Goal: Task Accomplishment & Management: Manage account settings

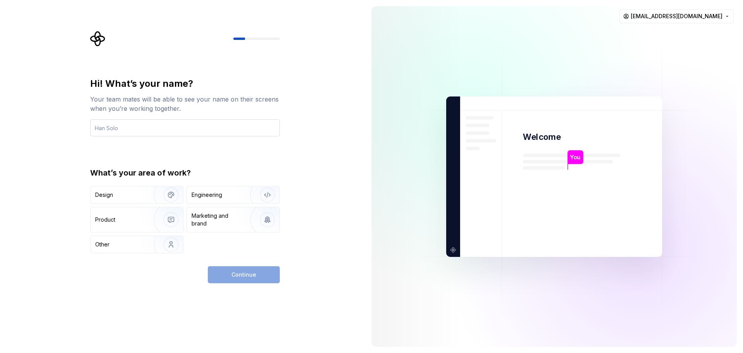
click at [167, 127] on input "text" at bounding box center [185, 127] width 190 height 17
type input "[PERSON_NAME]"
type button "Design"
click at [126, 126] on input "[PERSON_NAME]" at bounding box center [185, 127] width 190 height 17
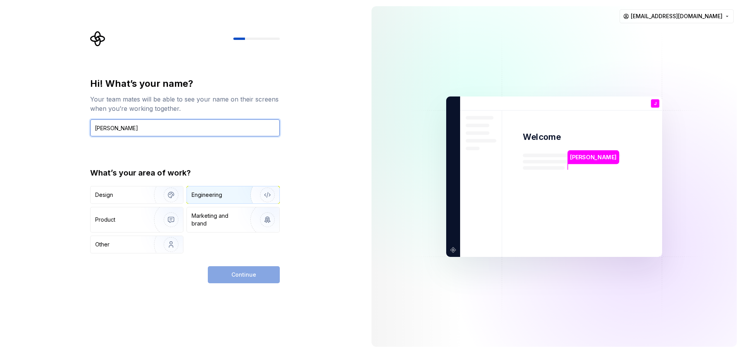
type input "[PERSON_NAME]"
click at [202, 189] on div "Engineering" at bounding box center [233, 194] width 93 height 17
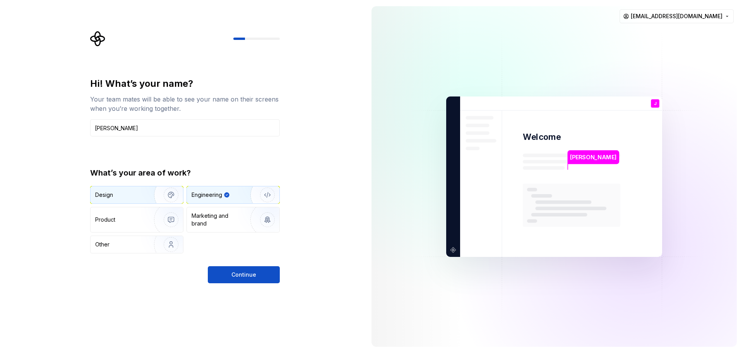
click at [163, 192] on img "button" at bounding box center [166, 195] width 50 height 52
click at [221, 194] on div "Engineering" at bounding box center [207, 195] width 31 height 8
click at [244, 276] on span "Continue" at bounding box center [243, 275] width 25 height 8
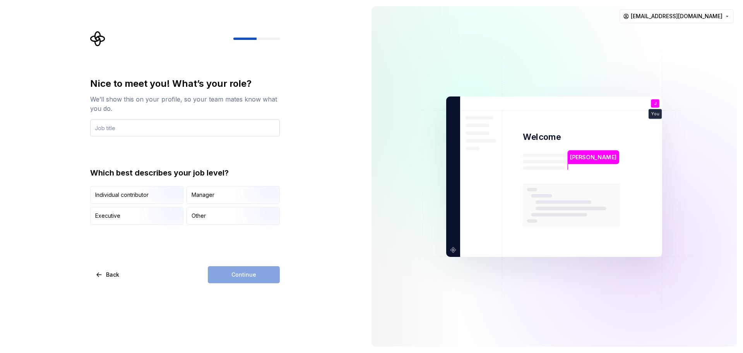
click at [135, 127] on input "text" at bounding box center [185, 127] width 190 height 17
type input "Developer"
click at [256, 278] on div "Continue" at bounding box center [244, 274] width 72 height 17
click at [204, 219] on div "Other" at bounding box center [199, 216] width 14 height 8
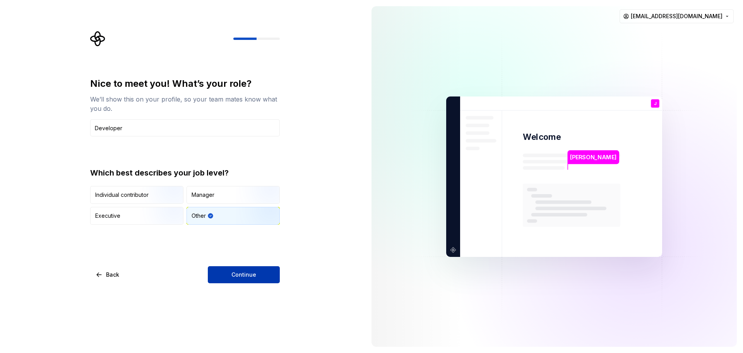
click at [253, 274] on span "Continue" at bounding box center [243, 275] width 25 height 8
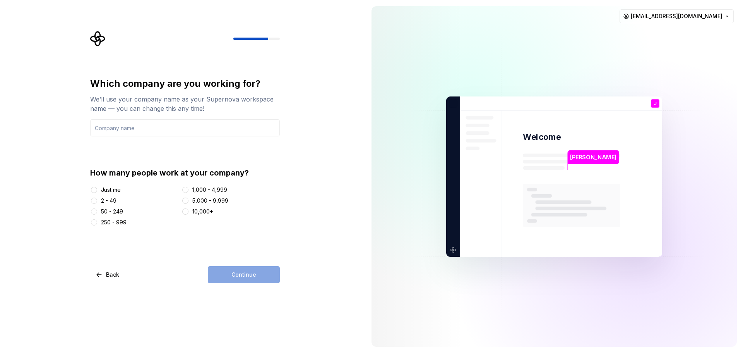
click at [98, 187] on div at bounding box center [94, 190] width 8 height 8
click at [96, 190] on button "Just me" at bounding box center [94, 190] width 6 height 6
click at [106, 131] on input "text" at bounding box center [185, 127] width 190 height 17
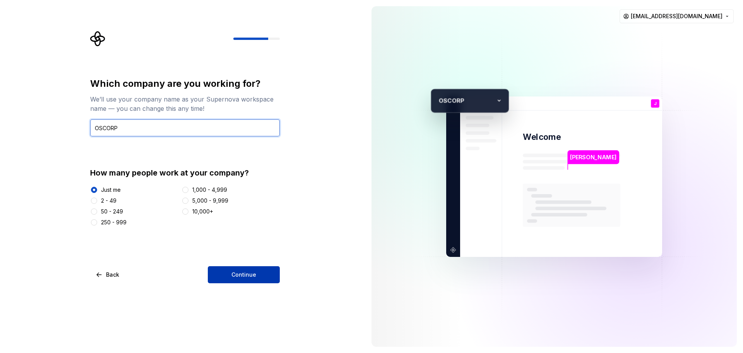
type input "OSCORP"
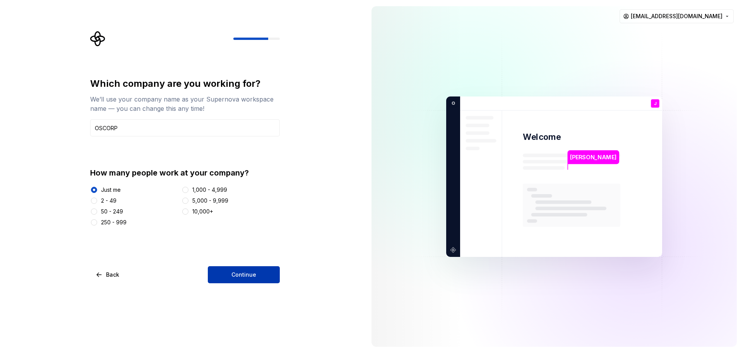
click at [254, 278] on span "Continue" at bounding box center [243, 275] width 25 height 8
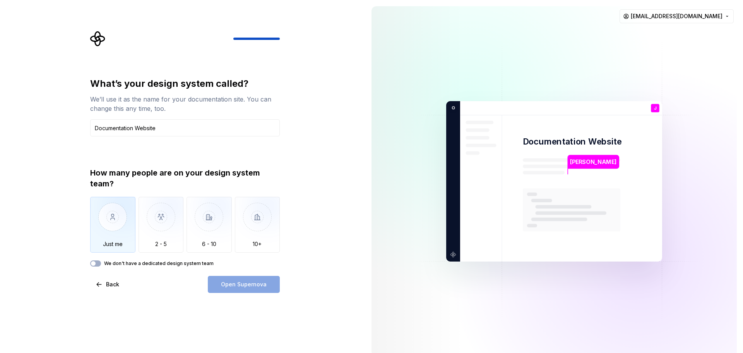
type input "Documentation Website"
click at [115, 226] on img "button" at bounding box center [112, 223] width 45 height 52
click at [236, 281] on span "Open Supernova" at bounding box center [244, 284] width 46 height 8
click at [96, 262] on button "We don't have a dedicated design system team" at bounding box center [95, 263] width 11 height 6
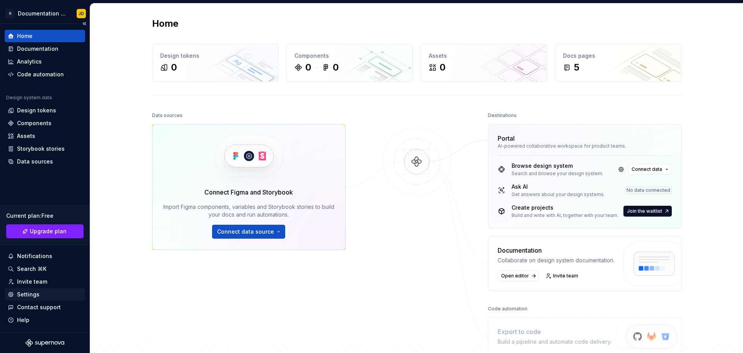
click at [37, 295] on div "Settings" at bounding box center [28, 294] width 22 height 8
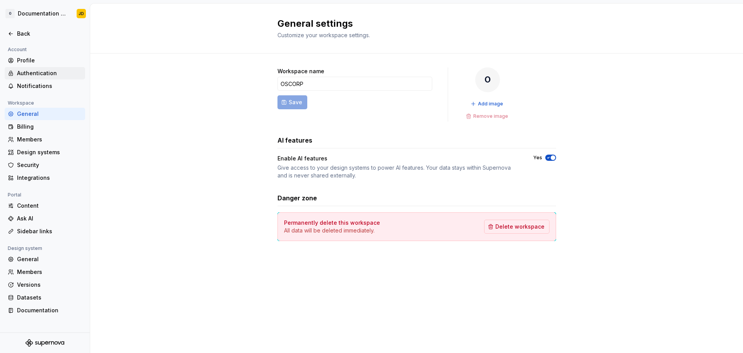
click at [32, 73] on div "Authentication" at bounding box center [49, 73] width 65 height 8
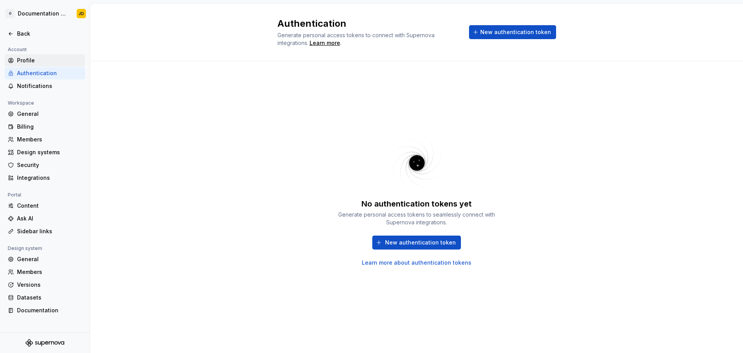
click at [28, 62] on div "Profile" at bounding box center [49, 61] width 65 height 8
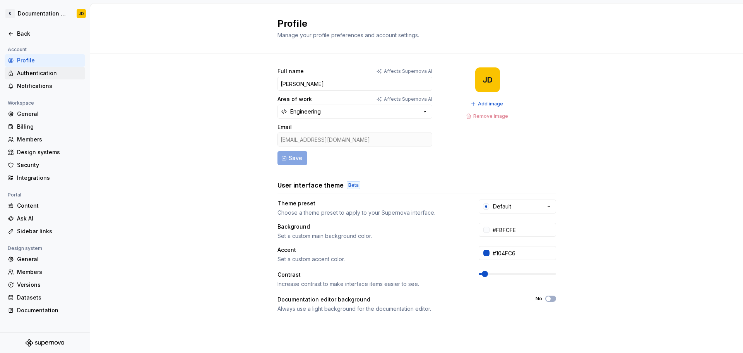
click at [38, 74] on div "Authentication" at bounding box center [49, 73] width 65 height 8
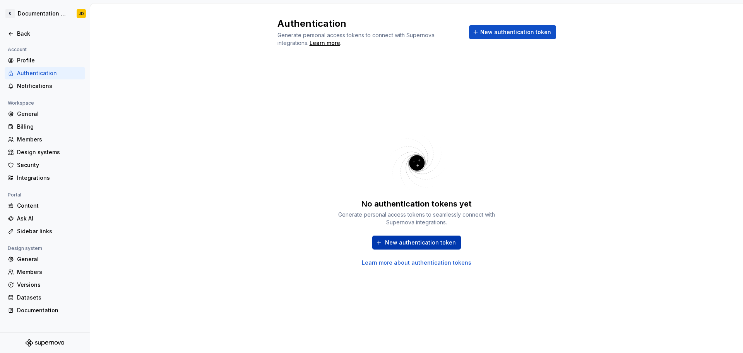
click at [428, 243] on span "New authentication token" at bounding box center [420, 242] width 71 height 8
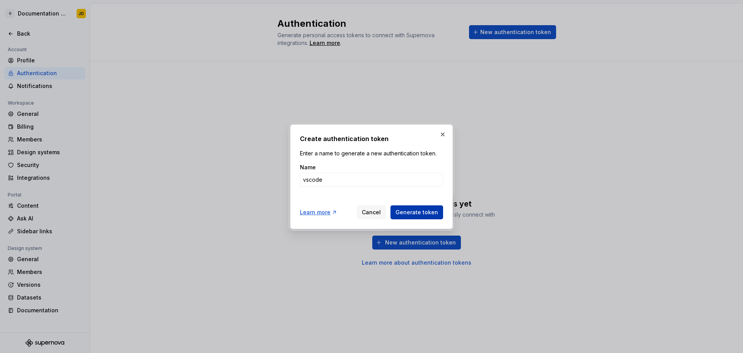
type input "vscode"
click at [423, 211] on span "Generate token" at bounding box center [417, 212] width 43 height 8
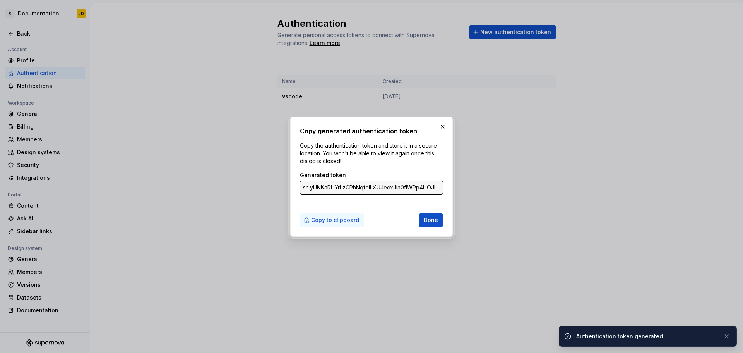
click at [324, 219] on span "Copy to clipboard" at bounding box center [335, 220] width 48 height 8
click at [424, 220] on button "Done" at bounding box center [431, 220] width 24 height 14
